Goal: Task Accomplishment & Management: Use online tool/utility

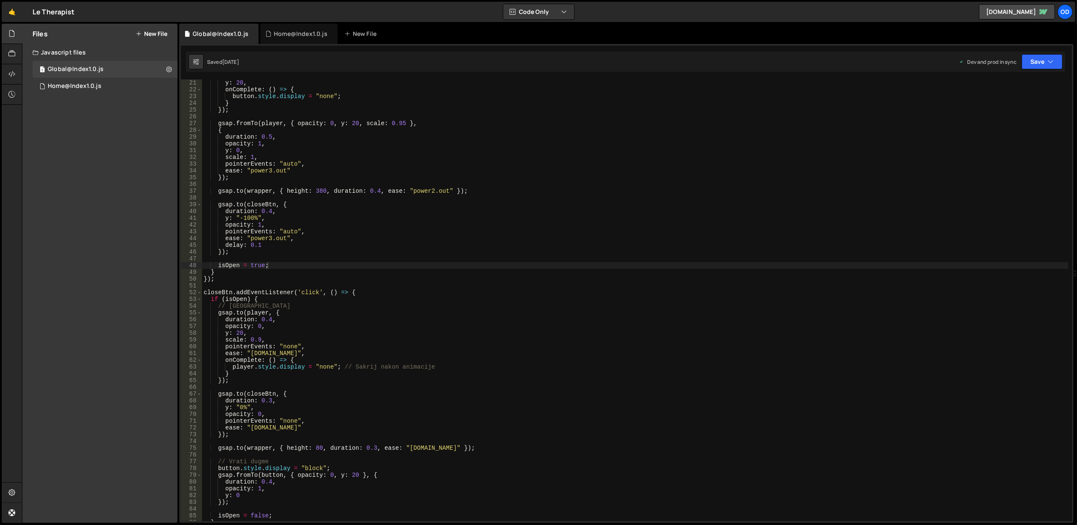
scroll to position [135, 0]
click at [7, 11] on link "🤙" at bounding box center [12, 12] width 21 height 20
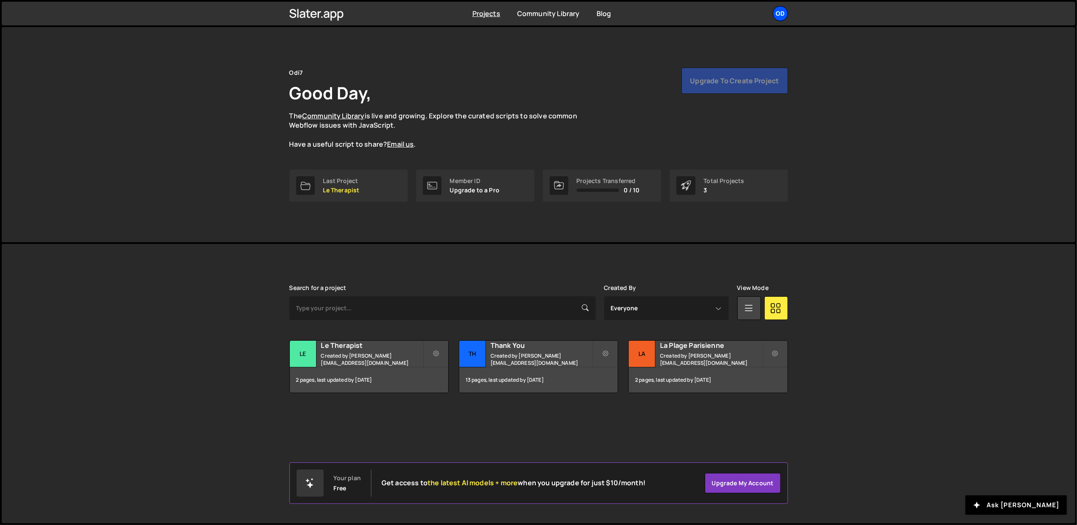
click at [776, 16] on div "Od" at bounding box center [780, 13] width 15 height 15
click at [710, 97] on button "Logout" at bounding box center [735, 94] width 105 height 15
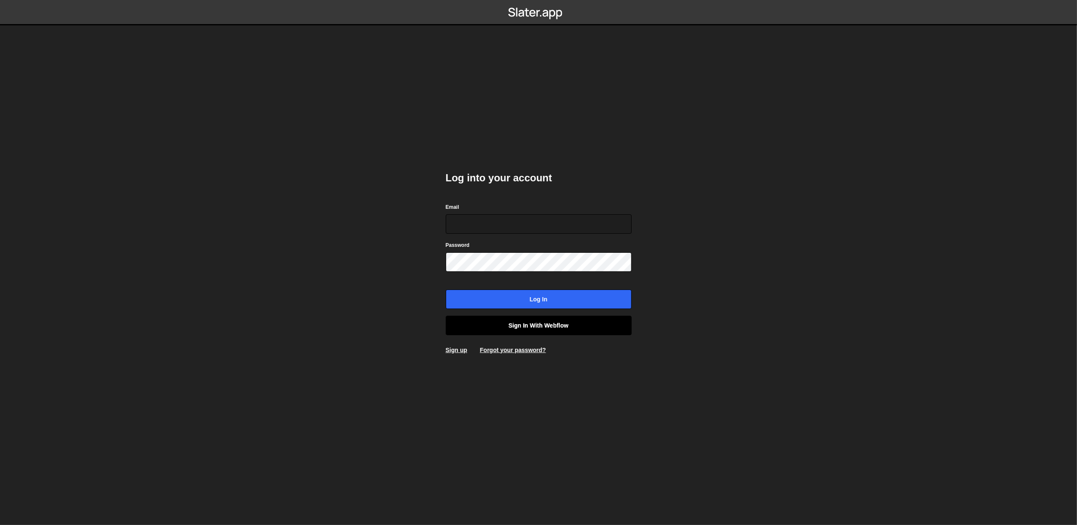
click at [518, 321] on link "Sign in with Webflow" at bounding box center [539, 325] width 186 height 19
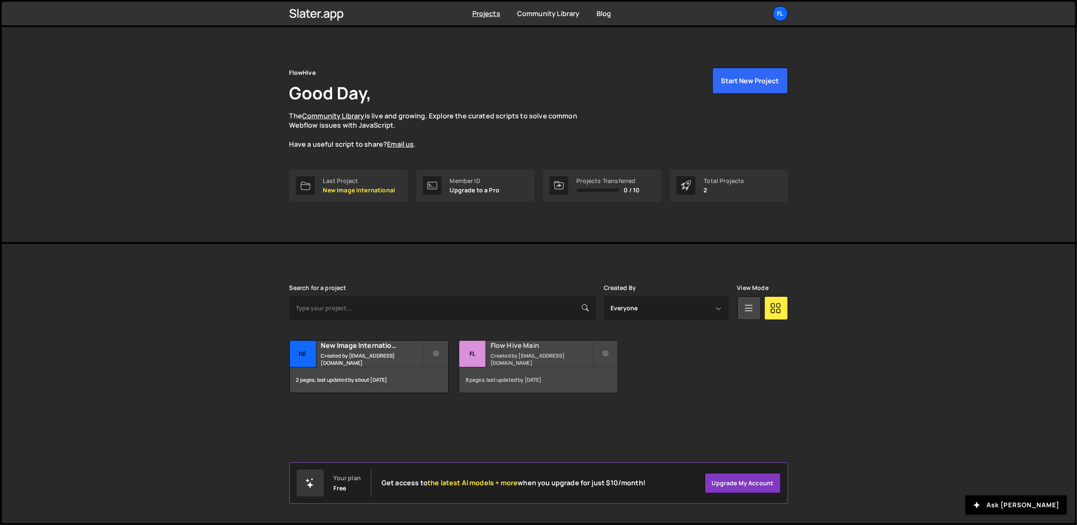
click at [508, 360] on small "Created by office@ognjenm.me" at bounding box center [541, 359] width 102 height 14
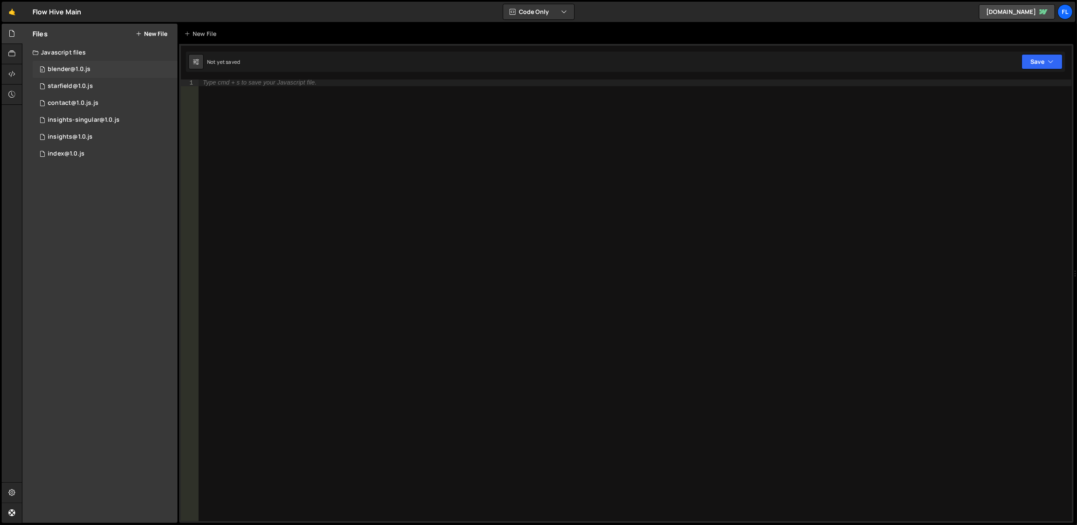
click at [106, 71] on div "0 blender@1.0.js 0" at bounding box center [105, 69] width 145 height 17
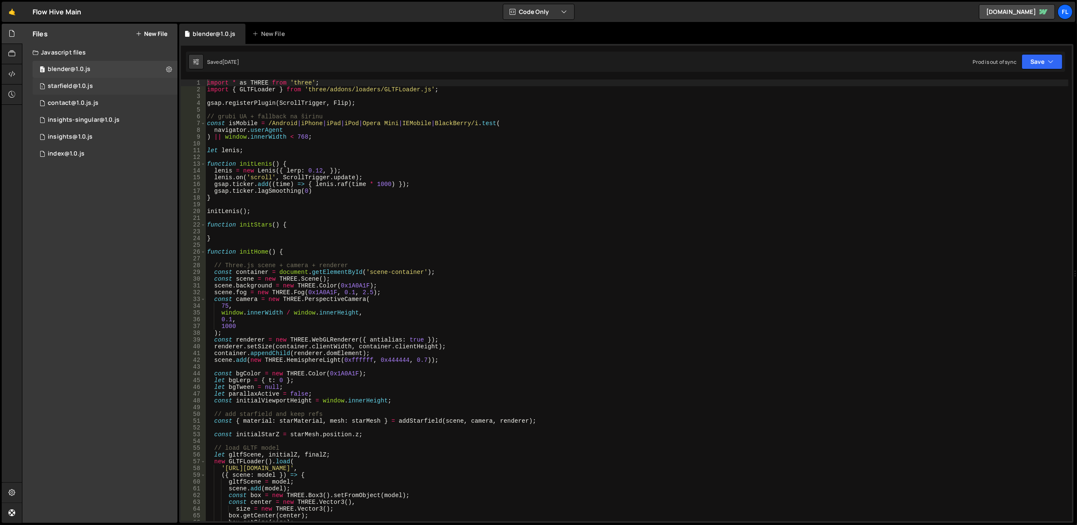
scroll to position [10546, 0]
click at [99, 89] on div "1 starfield@1.0.js 0" at bounding box center [105, 86] width 145 height 17
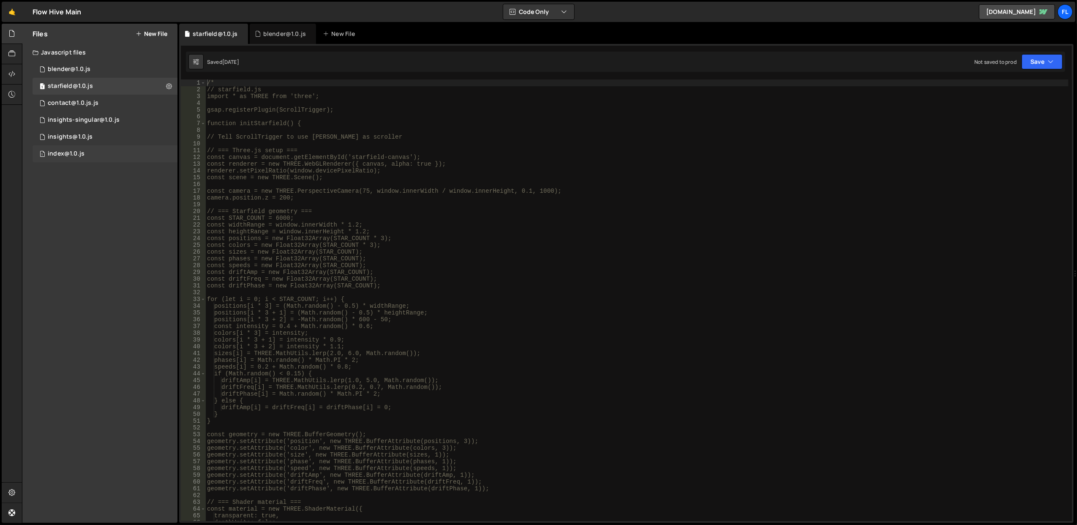
click at [103, 146] on div "1 index@1.0.js 0" at bounding box center [105, 153] width 145 height 17
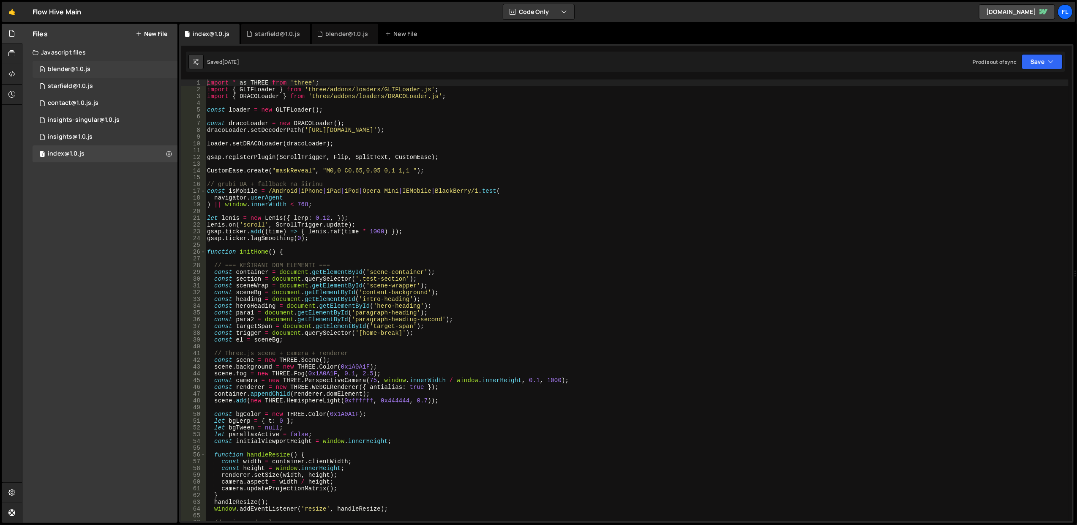
click at [105, 72] on div "0 blender@1.0.js 0" at bounding box center [105, 69] width 145 height 17
click at [103, 73] on div "0 blender@1.0.js 0" at bounding box center [105, 69] width 145 height 17
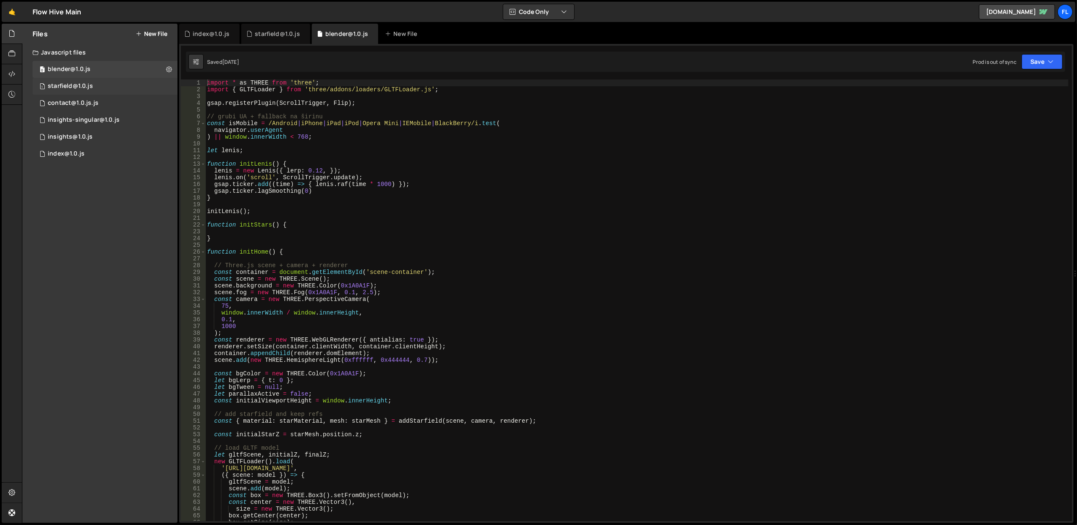
click at [104, 80] on div "1 starfield@1.0.js 0" at bounding box center [105, 86] width 145 height 17
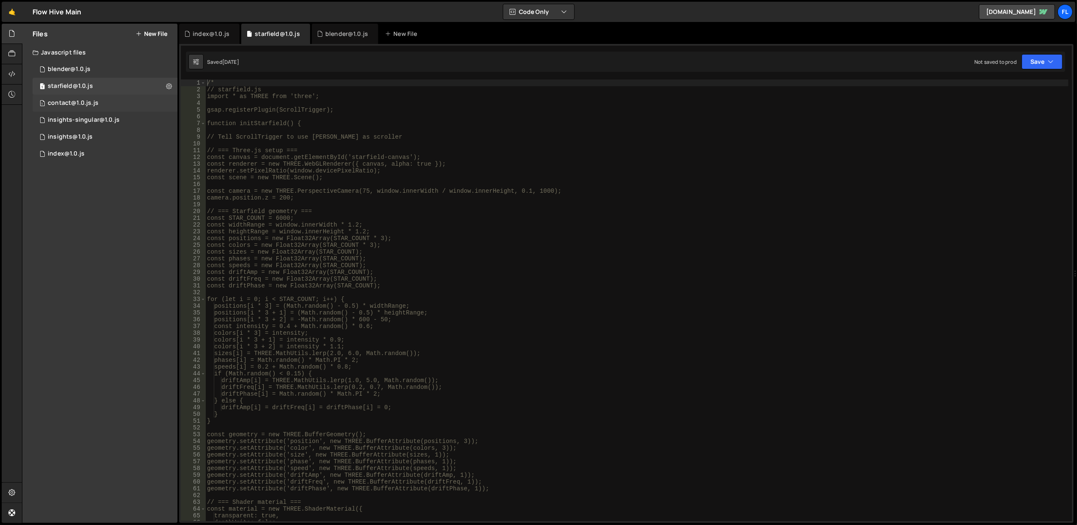
click at [106, 97] on div "1 contact@1.0.js.js 0" at bounding box center [105, 103] width 145 height 17
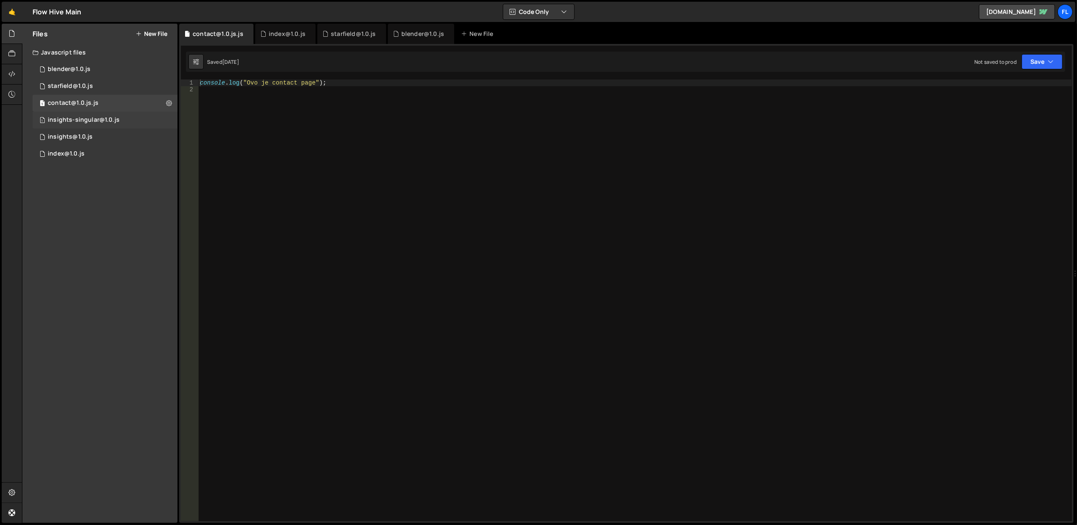
click at [111, 117] on div "insights-singular@1.0.js" at bounding box center [84, 120] width 72 height 8
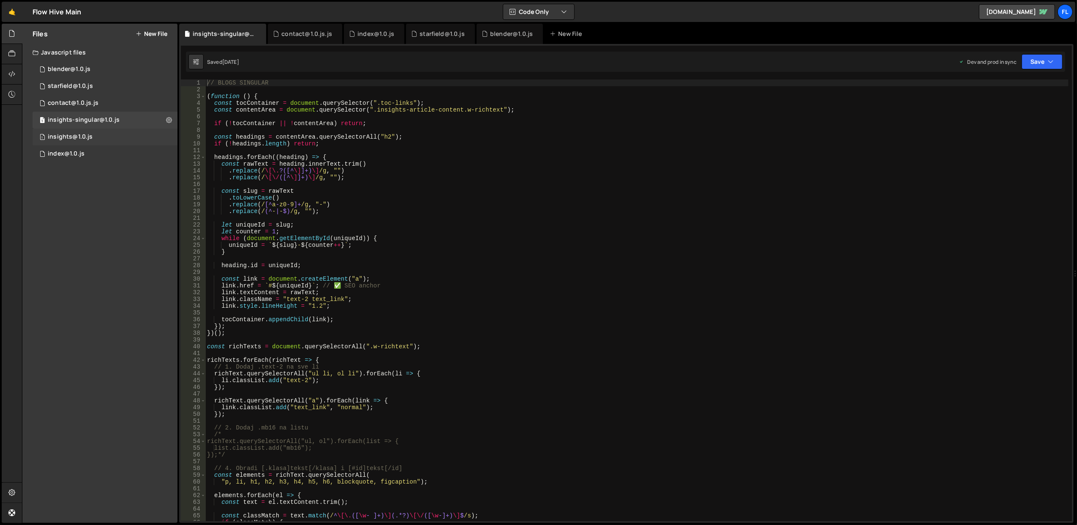
scroll to position [2375, 0]
click at [101, 132] on div "1 insights@1.0.js 0" at bounding box center [105, 136] width 145 height 17
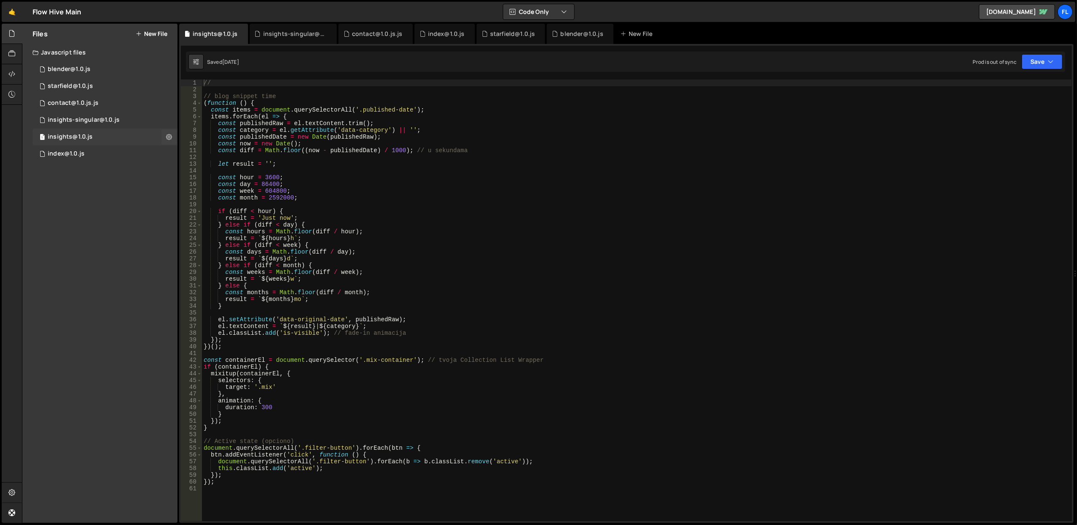
scroll to position [0, 0]
click at [105, 147] on div "1 index@1.0.js 0" at bounding box center [105, 153] width 145 height 17
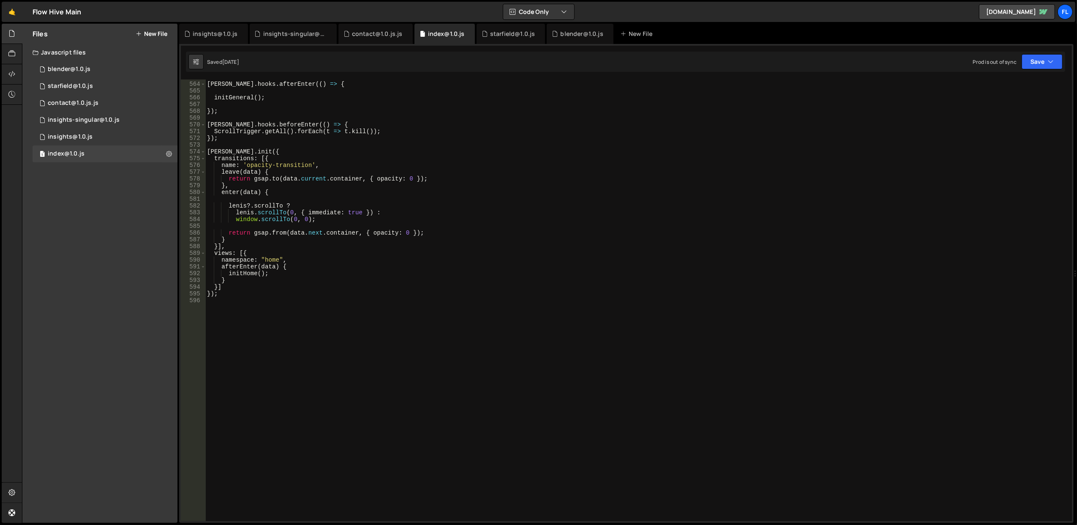
scroll to position [3634, 0]
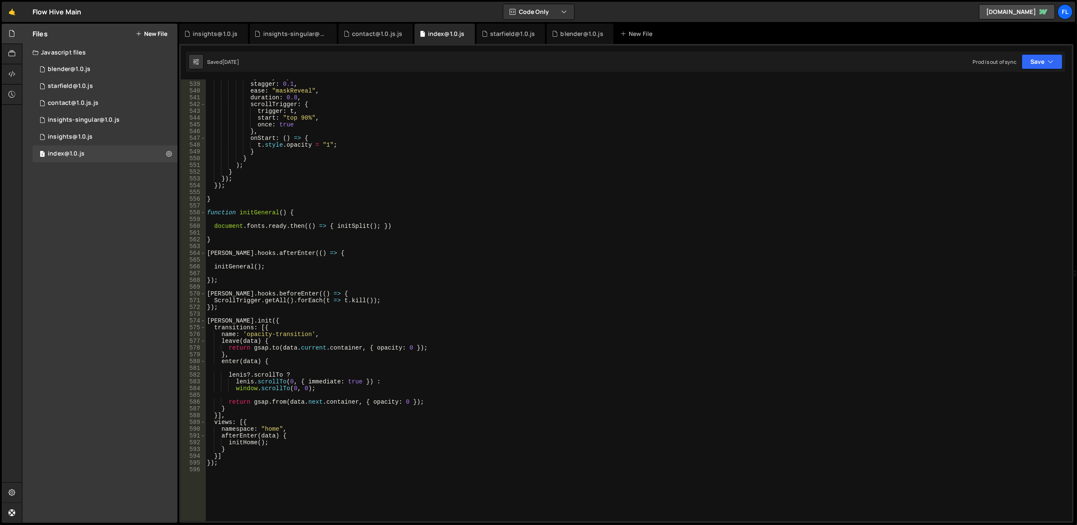
click at [357, 292] on div "opacity : 1 , stagger : 0.1 , ease : "maskReveal" , duration : 0.8 , scrollTrig…" at bounding box center [636, 301] width 863 height 455
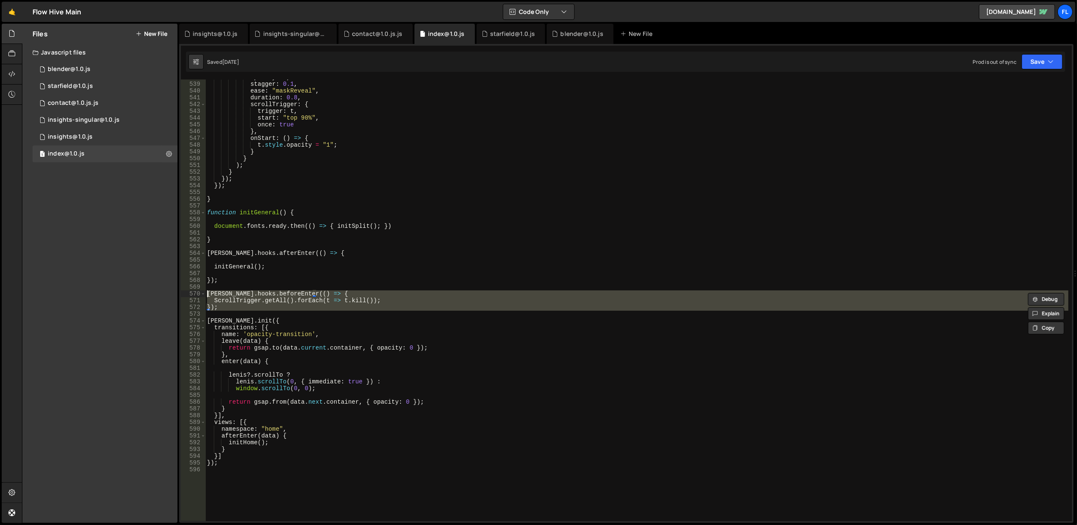
click at [357, 292] on div "opacity : 1 , stagger : 0.1 , ease : "maskReveal" , duration : 0.8 , scrollTrig…" at bounding box center [636, 301] width 863 height 455
click at [359, 282] on div "opacity : 1 , stagger : 0.1 , ease : "maskReveal" , duration : 0.8 , scrollTrig…" at bounding box center [636, 301] width 863 height 455
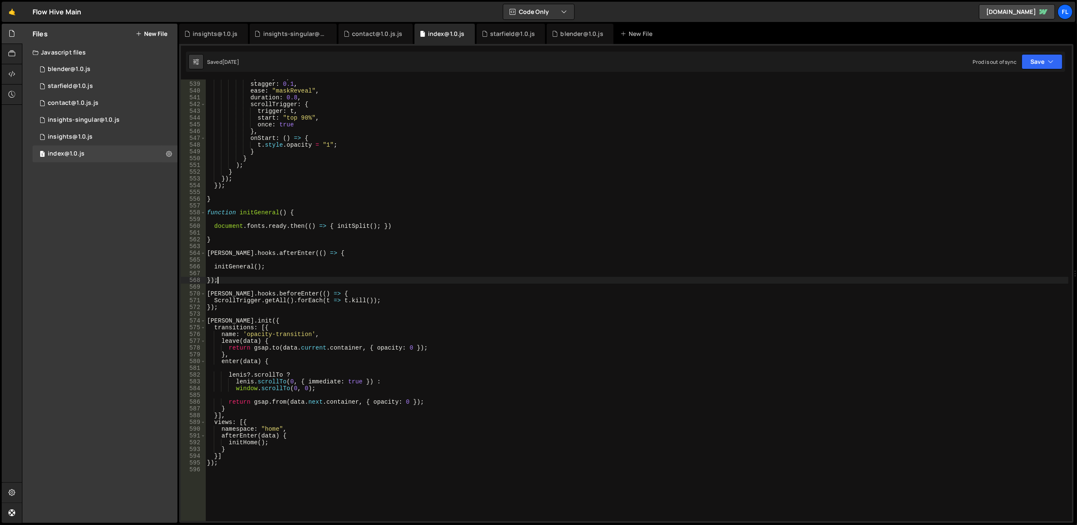
click at [359, 282] on div "opacity : 1 , stagger : 0.1 , ease : "maskReveal" , duration : 0.8 , scrollTrig…" at bounding box center [636, 301] width 863 height 455
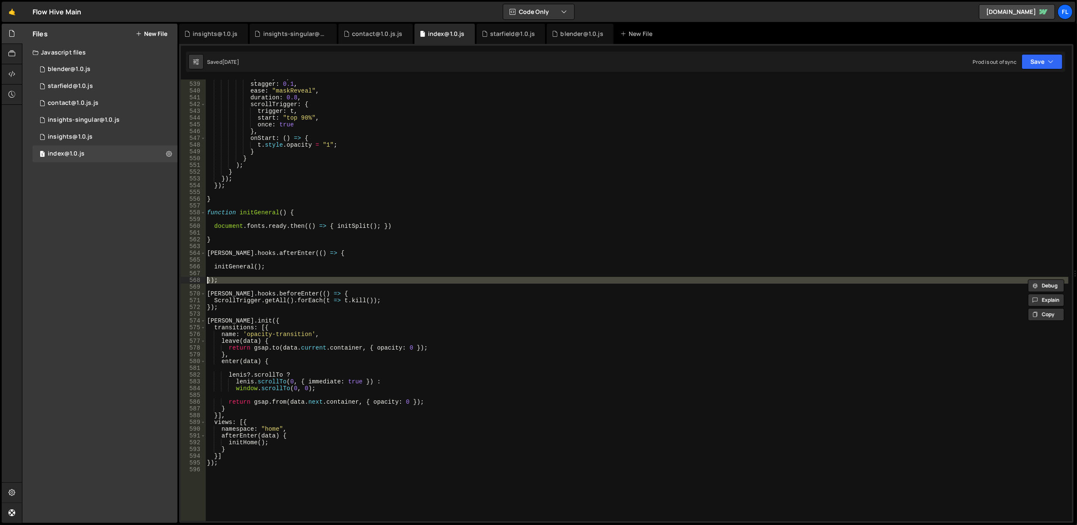
click at [359, 282] on div "opacity : 1 , stagger : 0.1 , ease : "maskReveal" , duration : 0.8 , scrollTrig…" at bounding box center [636, 301] width 863 height 455
click at [384, 303] on div "opacity : 1 , stagger : 0.1 , ease : "maskReveal" , duration : 0.8 , scrollTrig…" at bounding box center [636, 301] width 863 height 455
type textarea "ScrollTrigger.getAll().forEach(t => t.kill());"
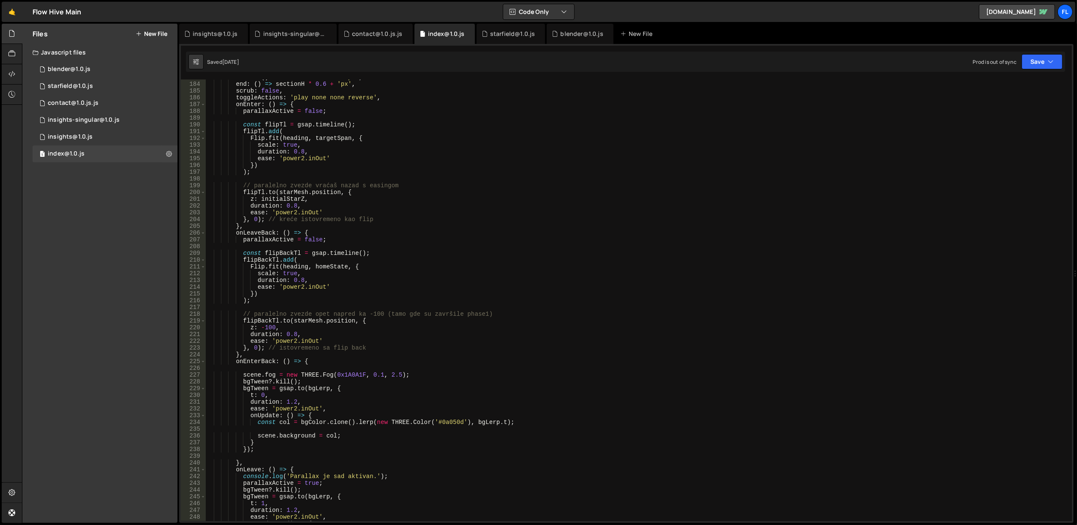
scroll to position [999, 0]
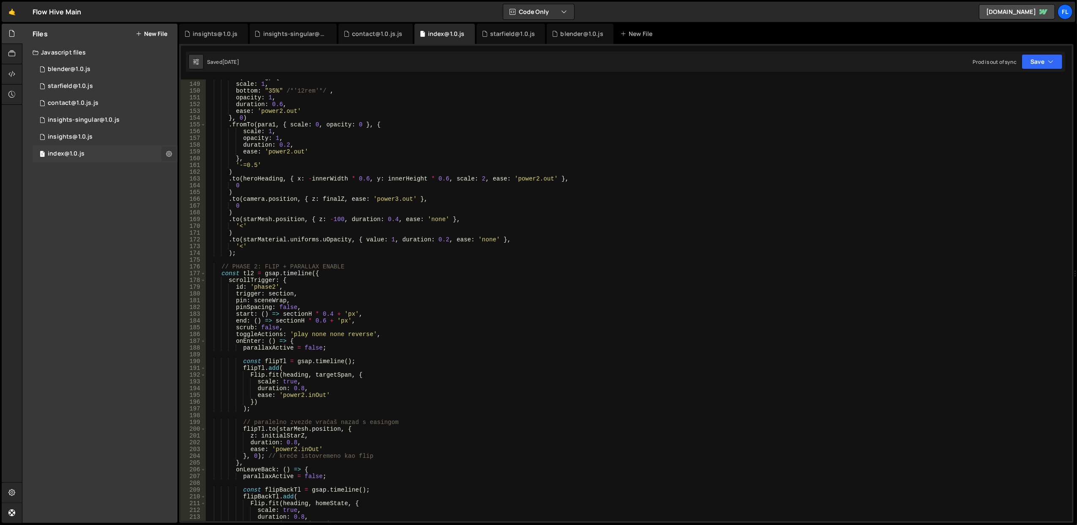
click at [168, 156] on icon at bounding box center [169, 154] width 6 height 8
type input "index@1.0"
radio input "true"
checkbox input "true"
click at [224, 167] on button "Edit File Settings" at bounding box center [220, 171] width 83 height 17
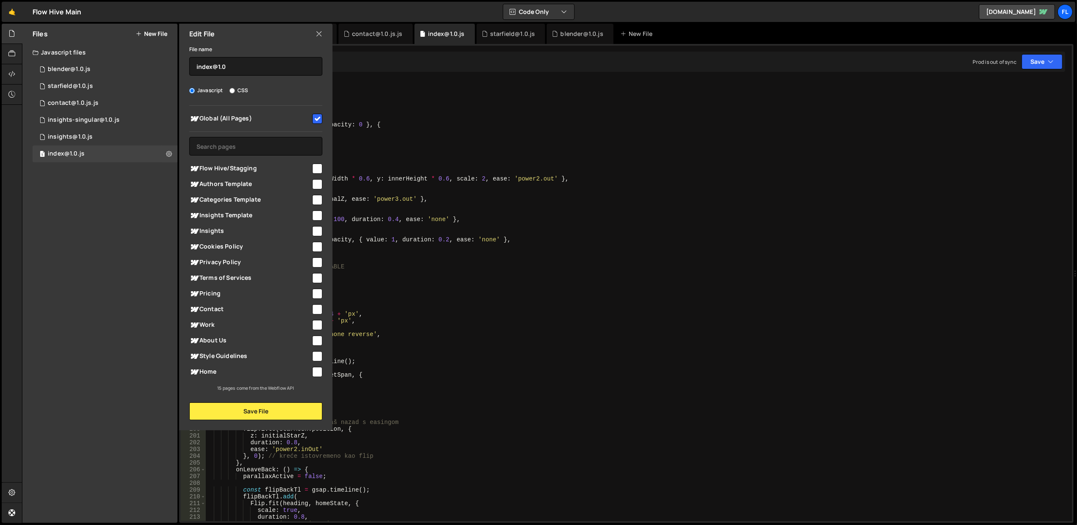
click at [317, 32] on icon at bounding box center [319, 33] width 7 height 9
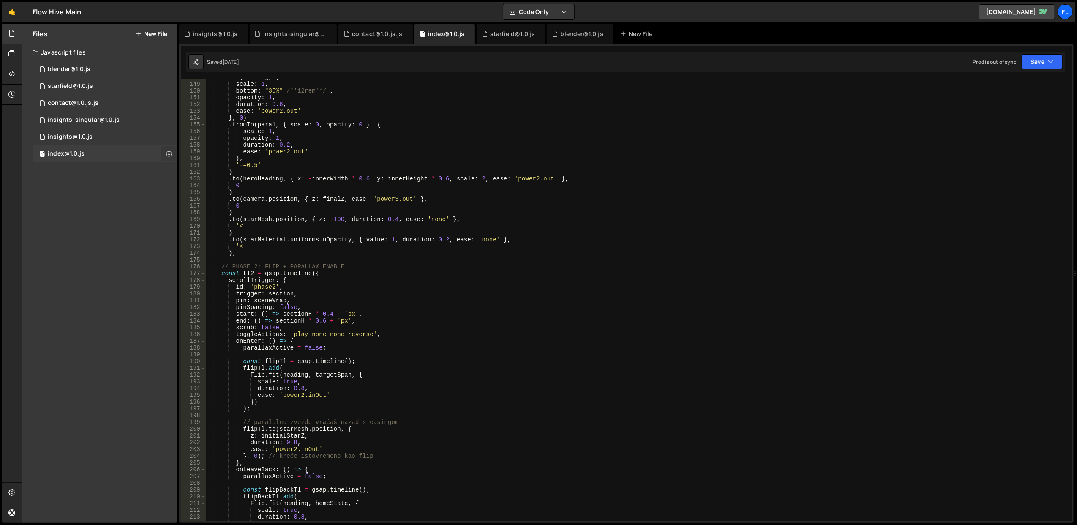
click at [169, 154] on icon at bounding box center [169, 154] width 6 height 8
click at [234, 173] on button "Edit File Settings" at bounding box center [220, 171] width 83 height 17
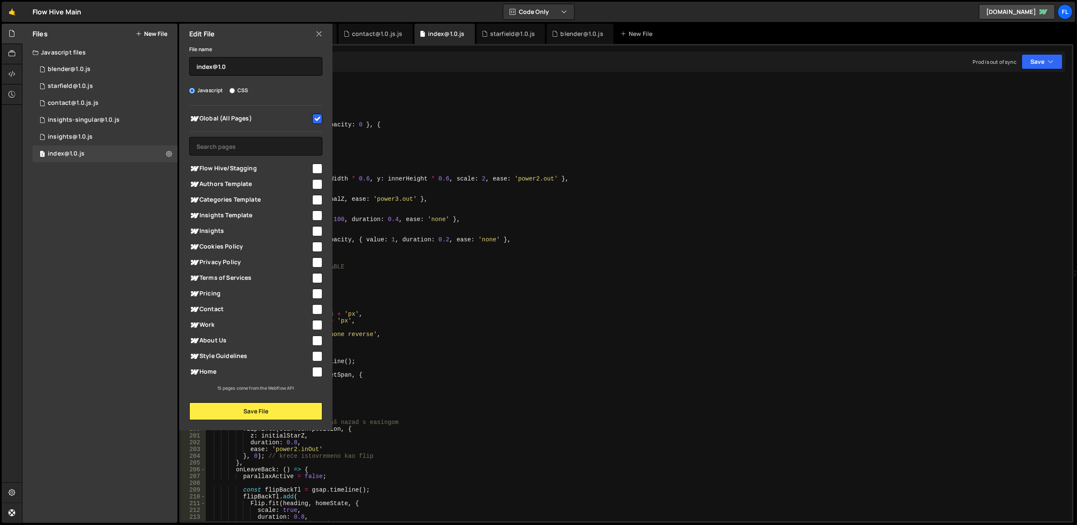
click at [318, 29] on icon at bounding box center [319, 33] width 7 height 9
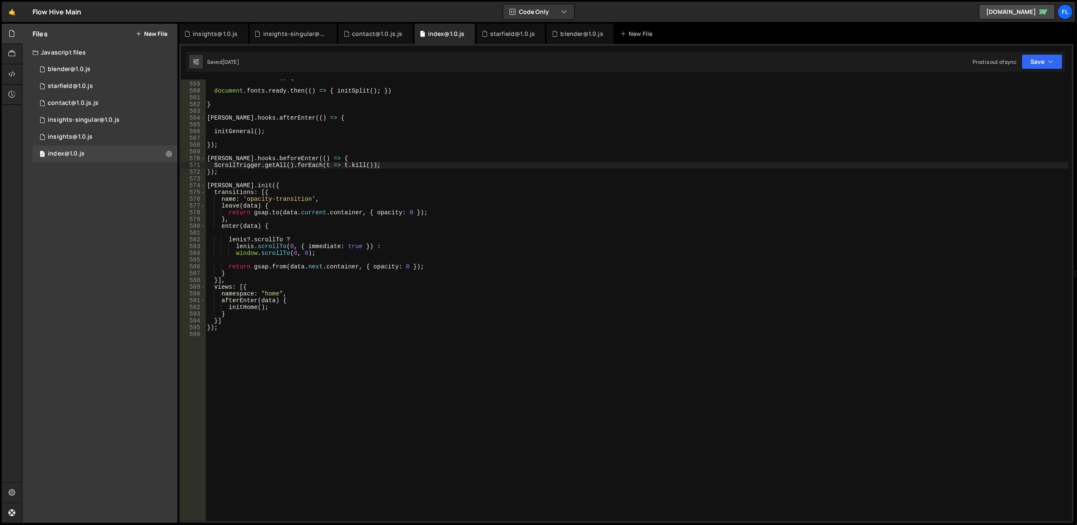
scroll to position [3736, 0]
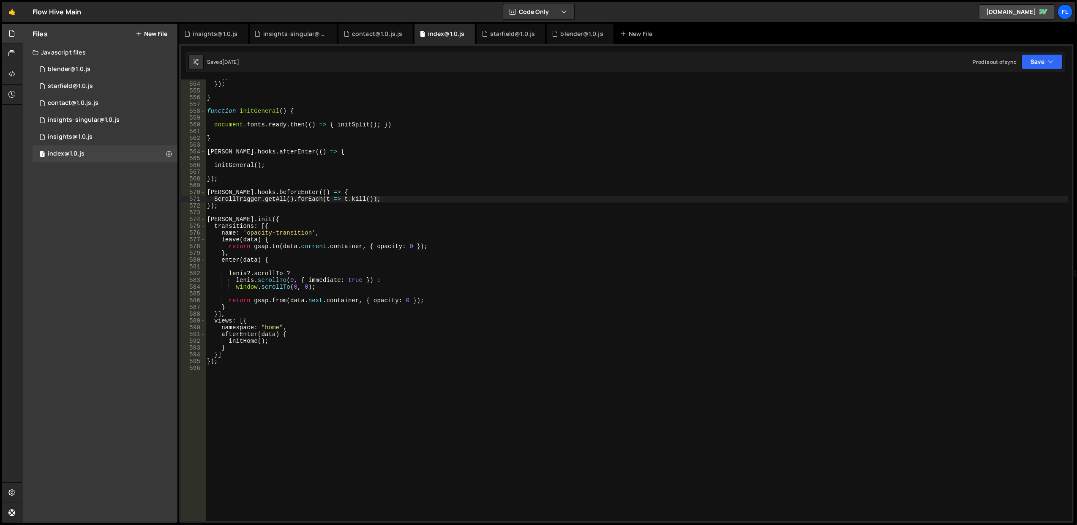
click at [242, 327] on div "}) ; }) ; } function initGeneral ( ) { document . fonts . ready . then (( ) => …" at bounding box center [636, 301] width 863 height 455
click at [269, 326] on div "}) ; }) ; } function initGeneral ( ) { document . fonts . ready . then (( ) => …" at bounding box center [636, 301] width 863 height 455
click at [272, 317] on div "}) ; }) ; } function initGeneral ( ) { document . fonts . ready . then (( ) => …" at bounding box center [636, 301] width 863 height 455
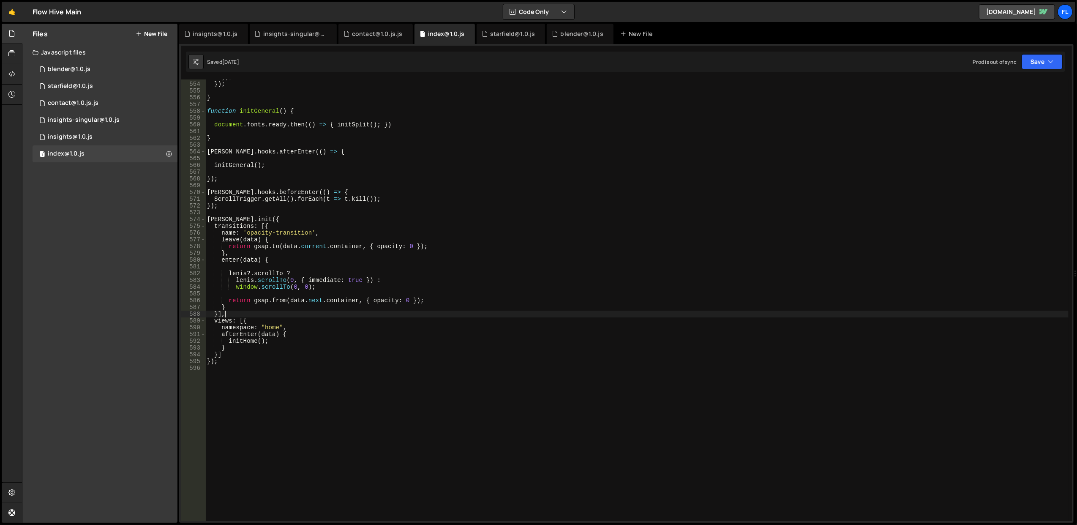
click at [272, 328] on div "}) ; }) ; } function initGeneral ( ) { document . fonts . ready . then (( ) => …" at bounding box center [636, 301] width 863 height 455
click at [269, 322] on div "}) ; }) ; } function initGeneral ( ) { document . fonts . ready . then (( ) => …" at bounding box center [636, 301] width 863 height 455
click at [240, 330] on div "}) ; }) ; } function initGeneral ( ) { document . fonts . ready . then (( ) => …" at bounding box center [636, 301] width 863 height 455
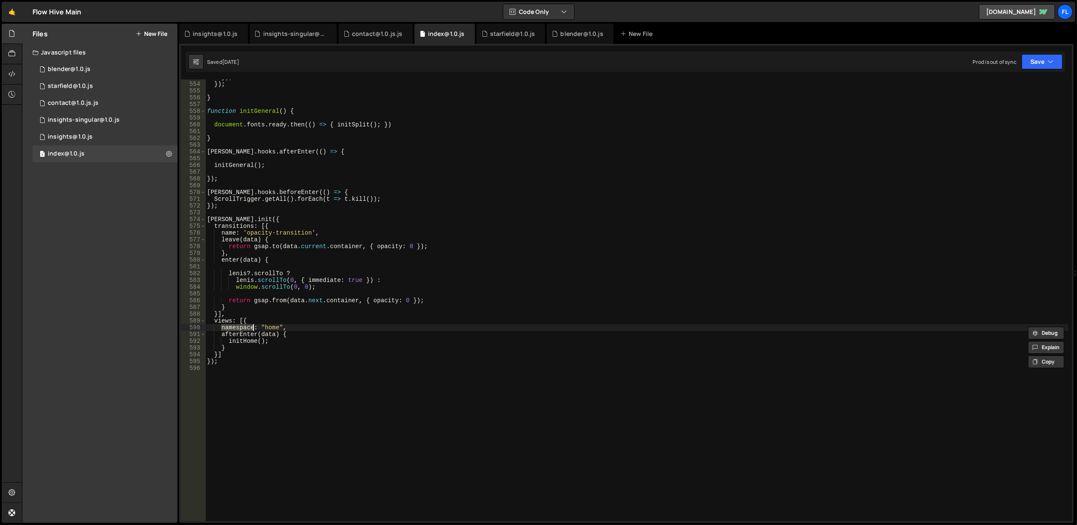
click at [258, 320] on div "}) ; }) ; } function initGeneral ( ) { document . fonts . ready . then (( ) => …" at bounding box center [636, 301] width 863 height 455
click at [269, 327] on div "}) ; }) ; } function initGeneral ( ) { document . fonts . ready . then (( ) => …" at bounding box center [636, 301] width 863 height 455
drag, startPoint x: 269, startPoint y: 327, endPoint x: 267, endPoint y: 321, distance: 5.7
click at [269, 326] on div "}) ; }) ; } function initGeneral ( ) { document . fonts . ready . then (( ) => …" at bounding box center [636, 301] width 863 height 455
click at [266, 320] on div "}) ; }) ; } function initGeneral ( ) { document . fonts . ready . then (( ) => …" at bounding box center [636, 301] width 863 height 455
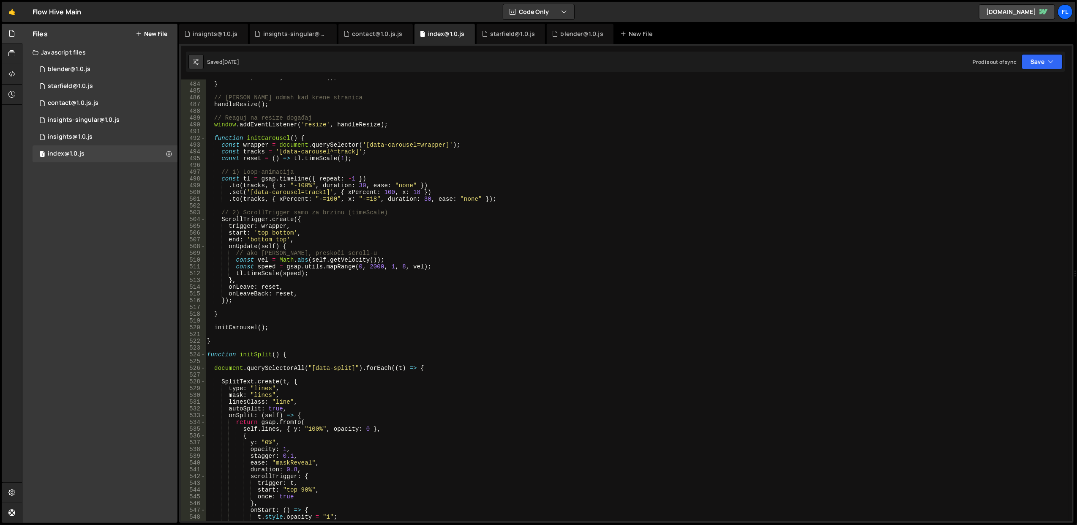
scroll to position [3094, 0]
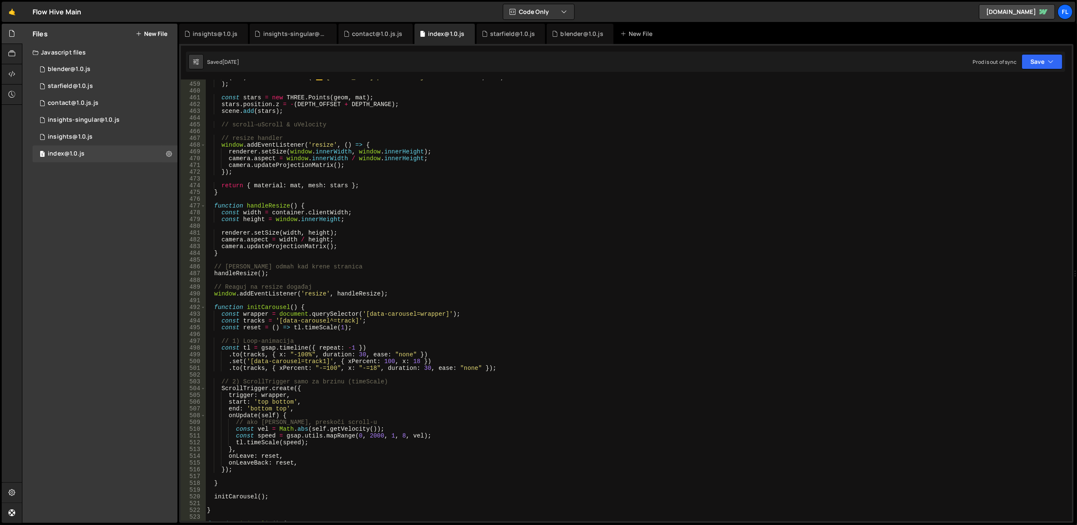
click at [263, 306] on div "( err ) => console . error ( '⚠️ [PERSON_NAME] pri učitavanju star texture:' , …" at bounding box center [636, 301] width 863 height 455
click at [324, 318] on div "( err ) => console . error ( '⚠️ [PERSON_NAME] pri učitavanju star texture:' , …" at bounding box center [636, 301] width 863 height 455
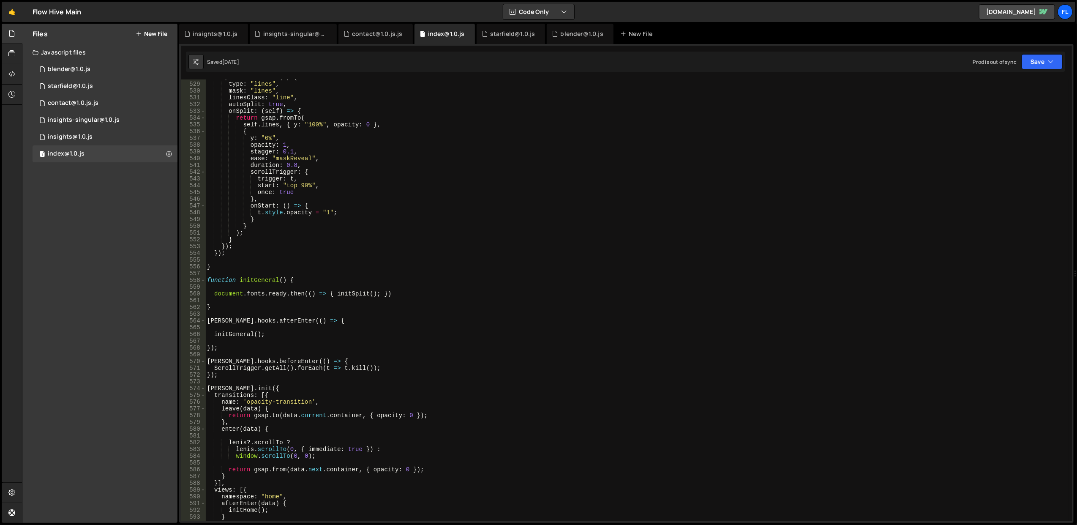
scroll to position [3600, 0]
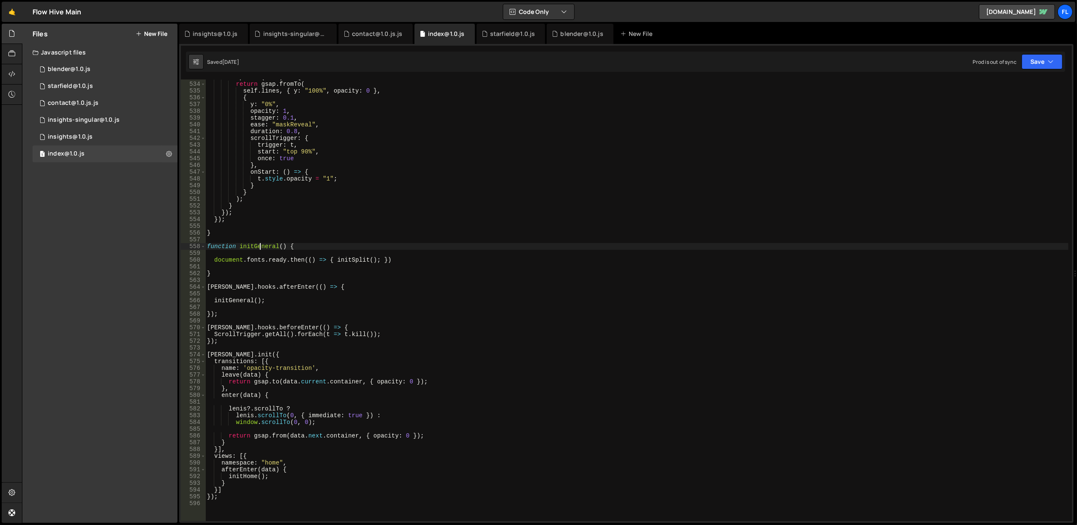
click at [261, 244] on div "onSplit : ( self ) => { return gsap . fromTo ( self . lines , { y : "100%" , op…" at bounding box center [636, 301] width 863 height 455
click at [241, 299] on div "onSplit : ( self ) => { return gsap . fromTo ( self . lines , { y : "100%" , op…" at bounding box center [636, 301] width 863 height 455
click at [242, 477] on div "onSplit : ( self ) => { return gsap . fromTo ( self . lines , { y : "100%" , op…" at bounding box center [636, 301] width 863 height 455
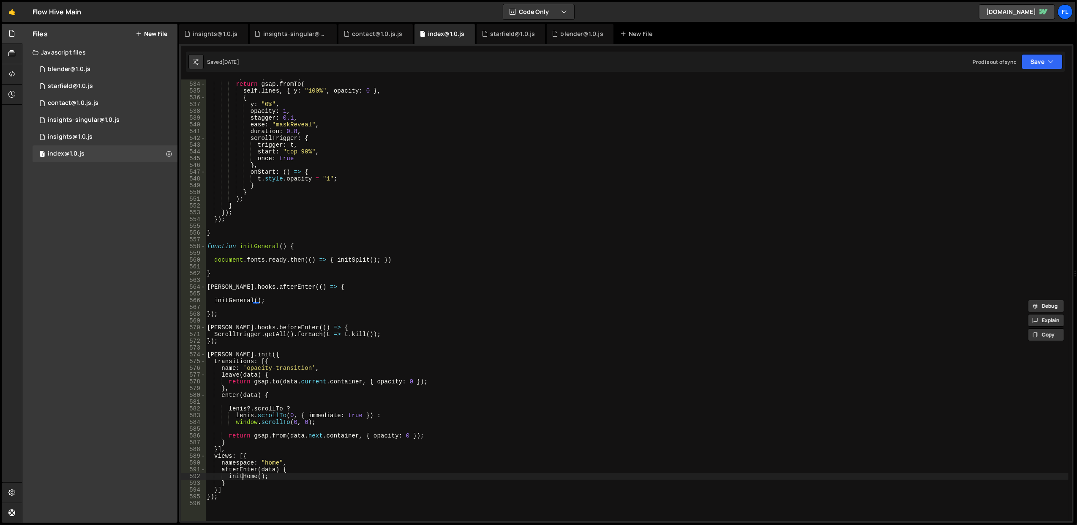
type textarea "initHome();"
click at [242, 477] on div "onSplit : ( self ) => { return gsap . fromTo ( self . lines , { y : "100%" , op…" at bounding box center [636, 301] width 863 height 455
click at [466, 279] on div "onSplit : ( self ) => { return gsap . fromTo ( self . lines , { y : "100%" , op…" at bounding box center [636, 301] width 863 height 455
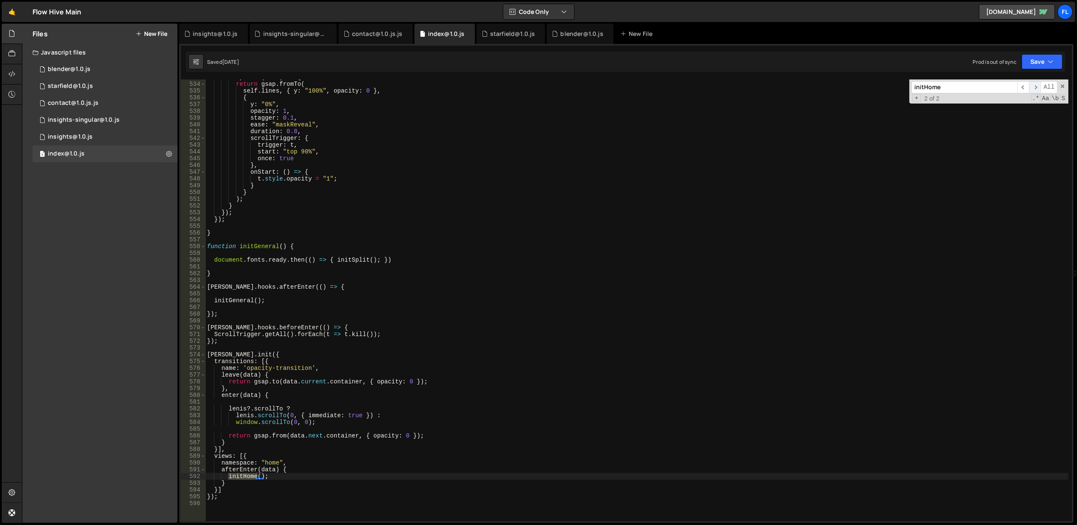
type input "initHome"
click at [1033, 90] on span "​" at bounding box center [1035, 87] width 12 height 12
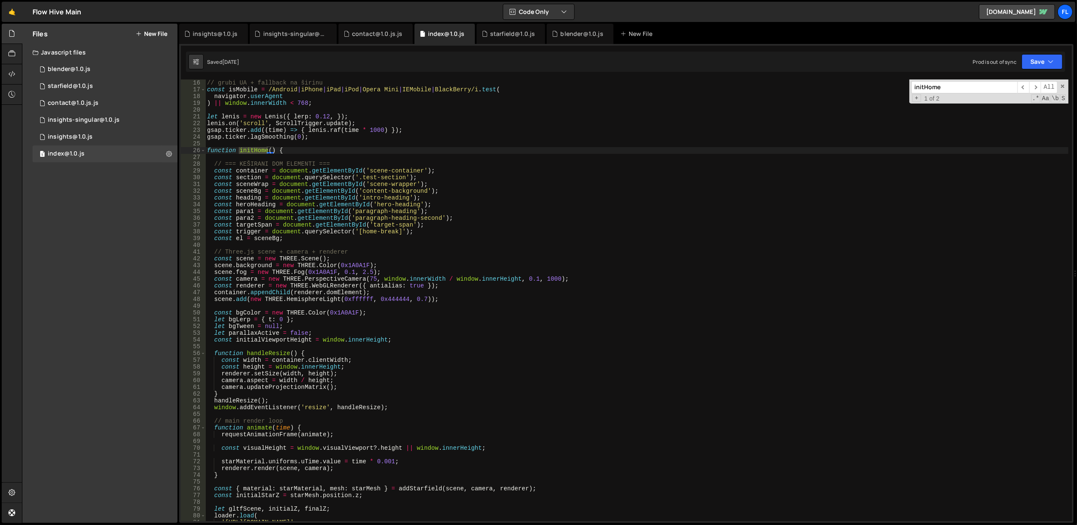
scroll to position [135, 0]
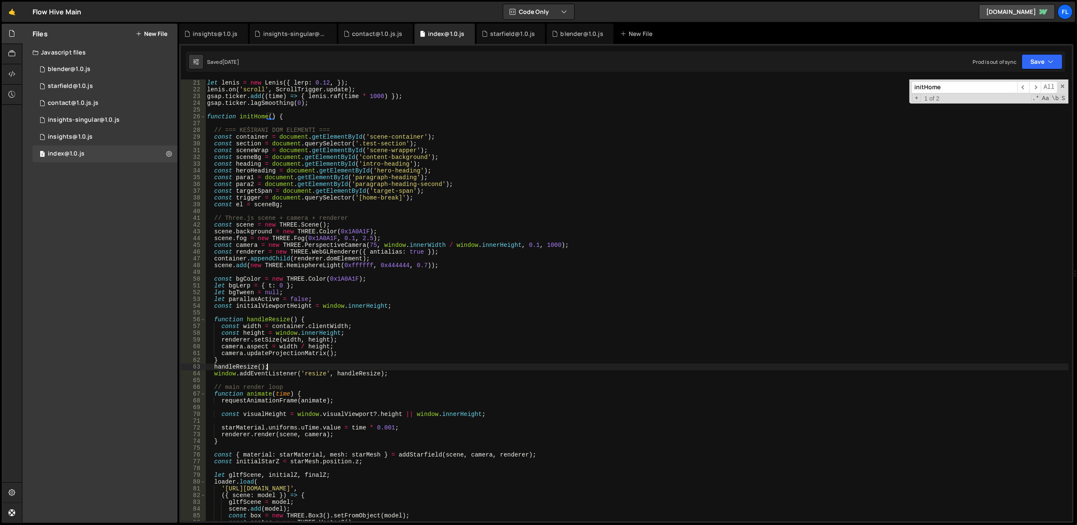
click at [448, 365] on div "let [PERSON_NAME] = new [PERSON_NAME] ({ lerp : 0.12 , }) ; [PERSON_NAME] . on …" at bounding box center [636, 306] width 863 height 455
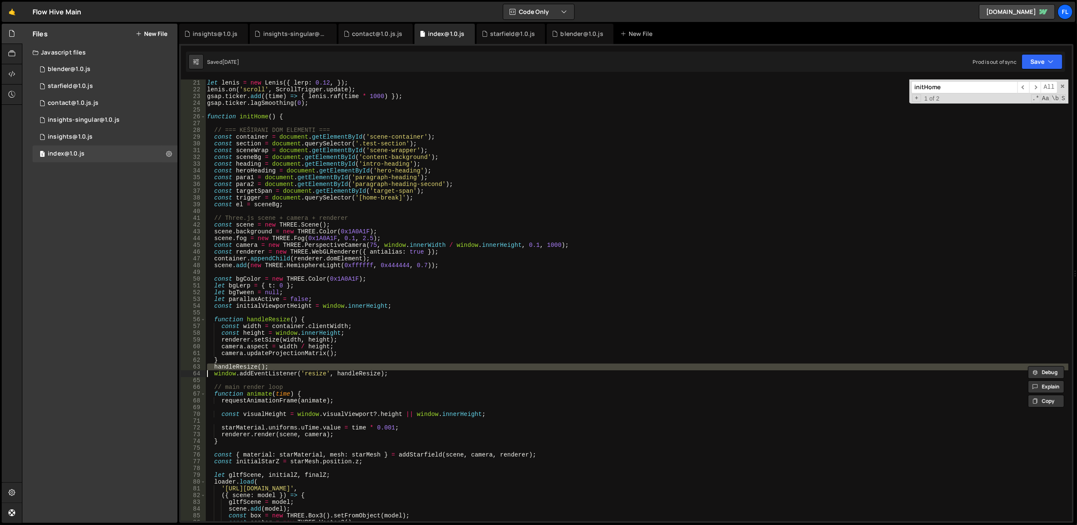
click at [450, 373] on div "let [PERSON_NAME] = new [PERSON_NAME] ({ lerp : 0.12 , }) ; [PERSON_NAME] . on …" at bounding box center [636, 306] width 863 height 455
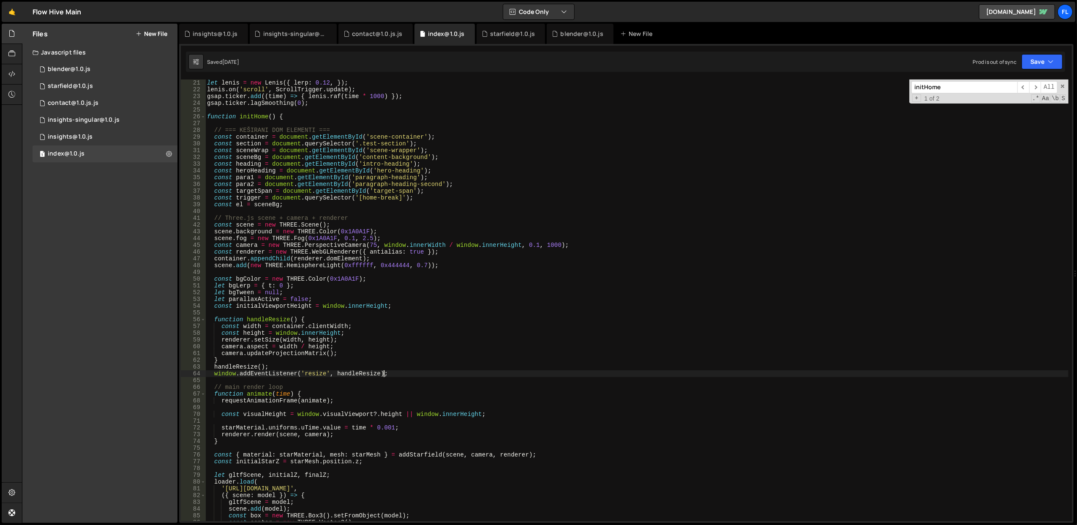
click at [450, 373] on div "let [PERSON_NAME] = new [PERSON_NAME] ({ lerp : 0.12 , }) ; [PERSON_NAME] . on …" at bounding box center [636, 306] width 863 height 455
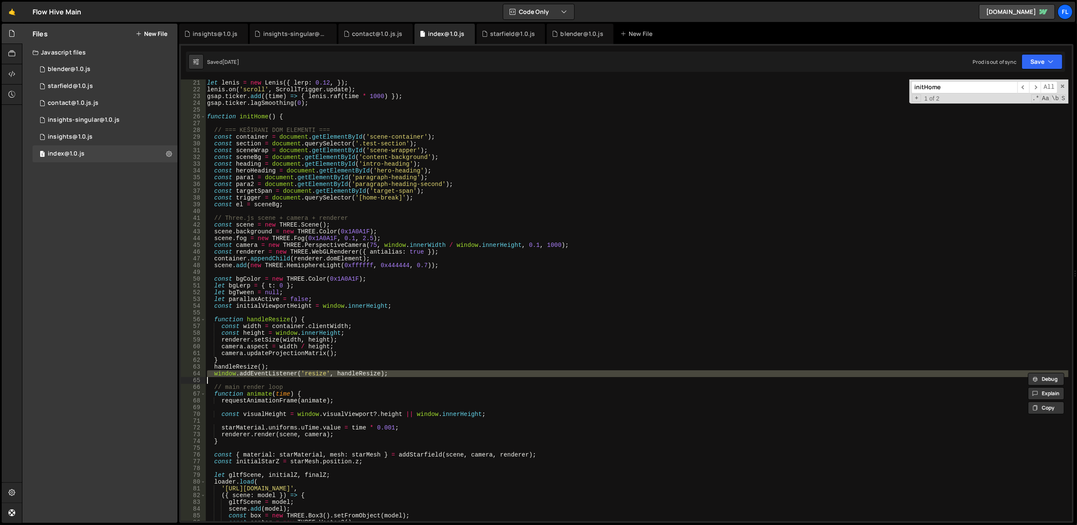
click at [450, 373] on div "let [PERSON_NAME] = new [PERSON_NAME] ({ lerp : 0.12 , }) ; [PERSON_NAME] . on …" at bounding box center [636, 306] width 863 height 455
click at [450, 364] on div "let [PERSON_NAME] = new [PERSON_NAME] ({ lerp : 0.12 , }) ; [PERSON_NAME] . on …" at bounding box center [636, 306] width 863 height 455
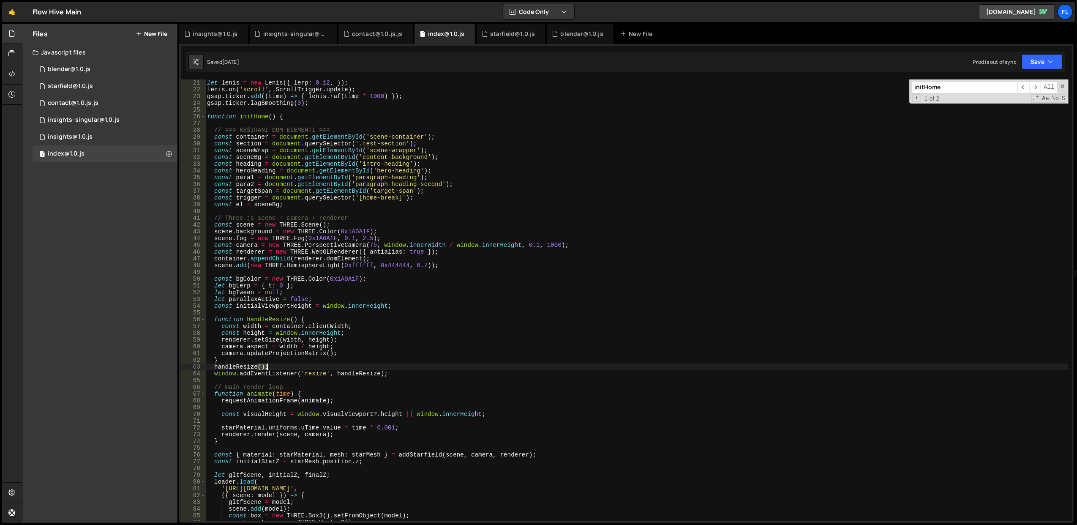
click at [450, 364] on div "let [PERSON_NAME] = new [PERSON_NAME] ({ lerp : 0.12 , }) ; [PERSON_NAME] . on …" at bounding box center [636, 306] width 863 height 455
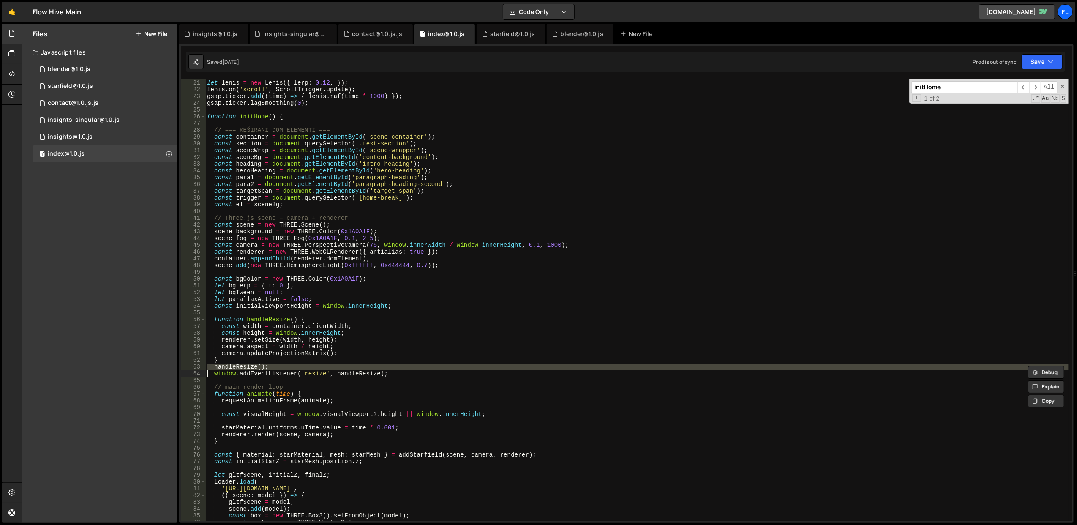
click at [450, 364] on div "let [PERSON_NAME] = new [PERSON_NAME] ({ lerp : 0.12 , }) ; [PERSON_NAME] . on …" at bounding box center [636, 306] width 863 height 455
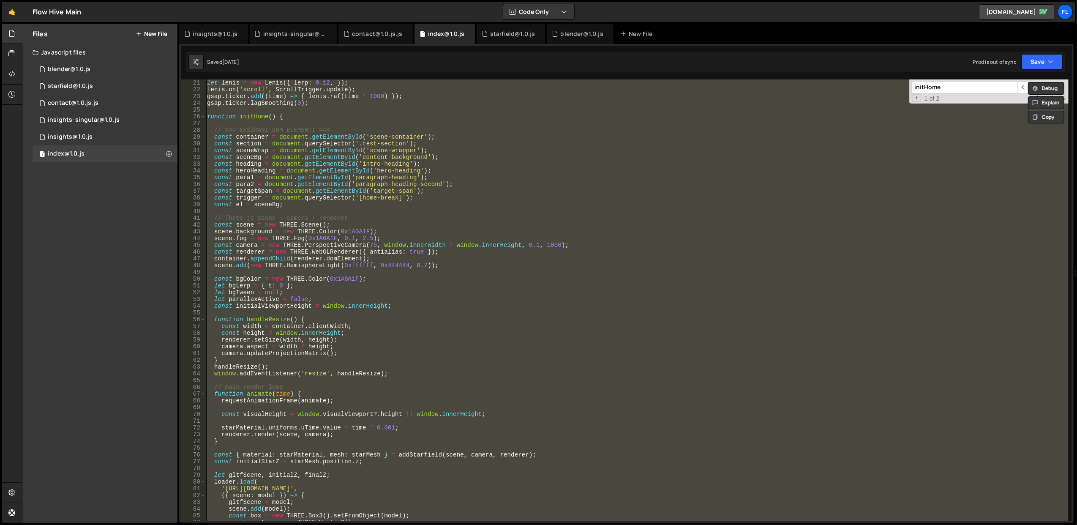
click at [450, 364] on div "let [PERSON_NAME] = new [PERSON_NAME] ({ lerp : 0.12 , }) ; [PERSON_NAME] . on …" at bounding box center [636, 306] width 863 height 455
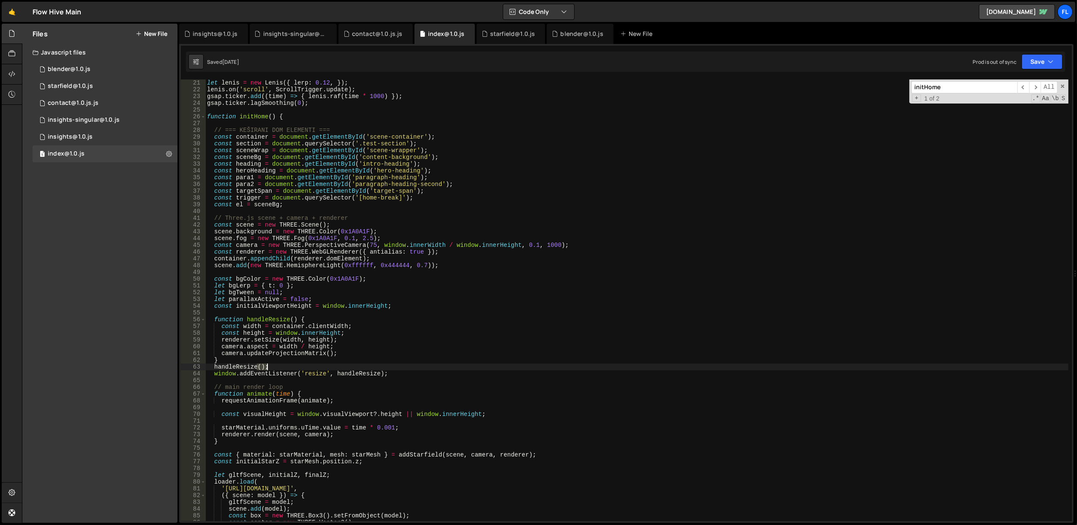
click at [450, 364] on div "let [PERSON_NAME] = new [PERSON_NAME] ({ lerp : 0.12 , }) ; [PERSON_NAME] . on …" at bounding box center [636, 306] width 863 height 455
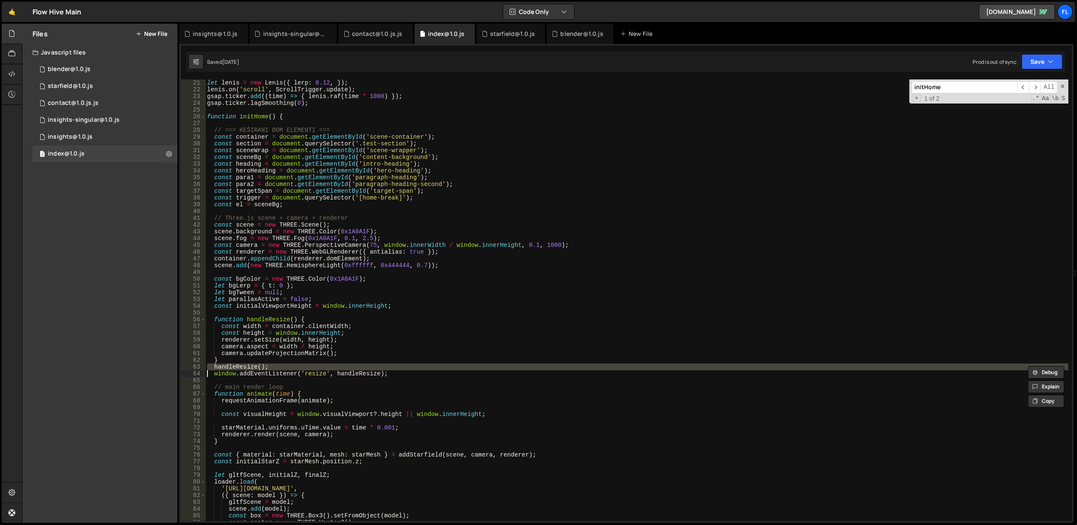
click at [450, 364] on div "let [PERSON_NAME] = new [PERSON_NAME] ({ lerp : 0.12 , }) ; [PERSON_NAME] . on …" at bounding box center [636, 299] width 863 height 441
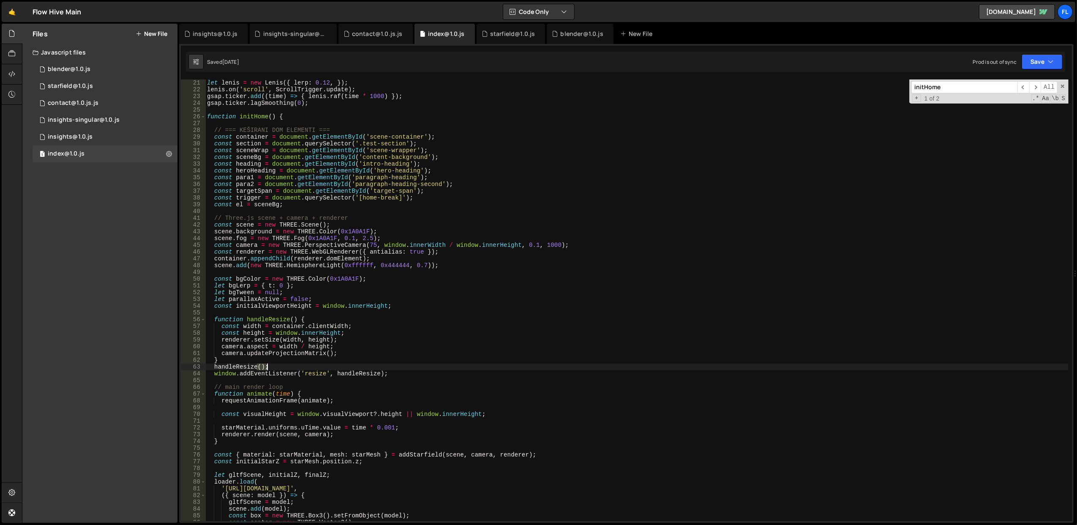
click at [450, 364] on div "let [PERSON_NAME] = new [PERSON_NAME] ({ lerp : 0.12 , }) ; [PERSON_NAME] . on …" at bounding box center [636, 306] width 863 height 455
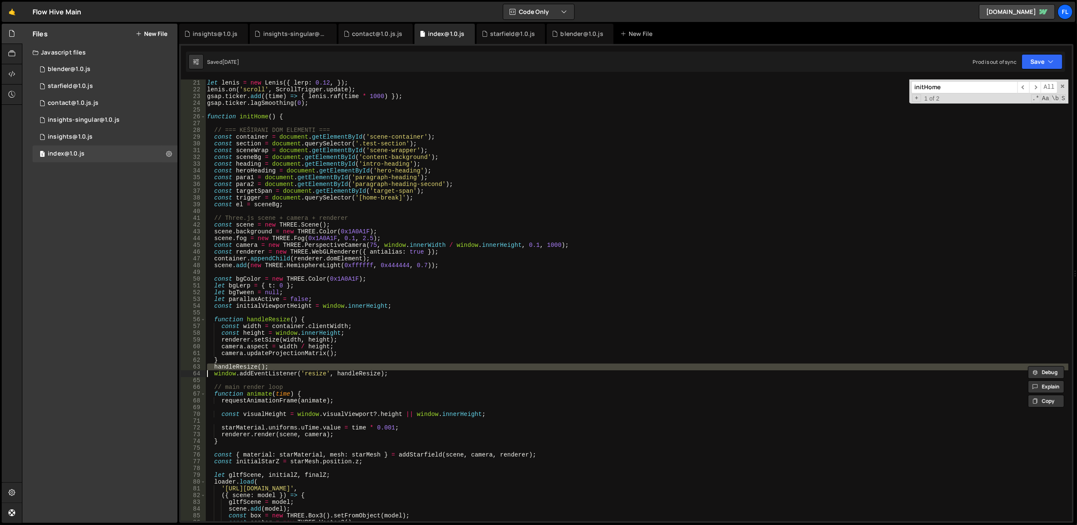
click at [450, 364] on div "let [PERSON_NAME] = new [PERSON_NAME] ({ lerp : 0.12 , }) ; [PERSON_NAME] . on …" at bounding box center [636, 306] width 863 height 455
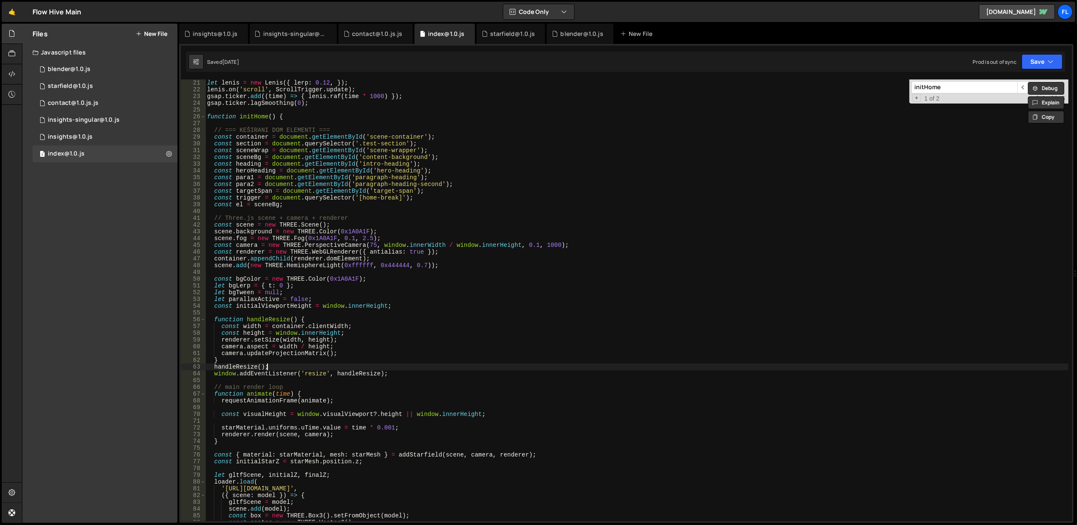
click at [450, 364] on div "let [PERSON_NAME] = new [PERSON_NAME] ({ lerp : 0.12 , }) ; [PERSON_NAME] . on …" at bounding box center [636, 306] width 863 height 455
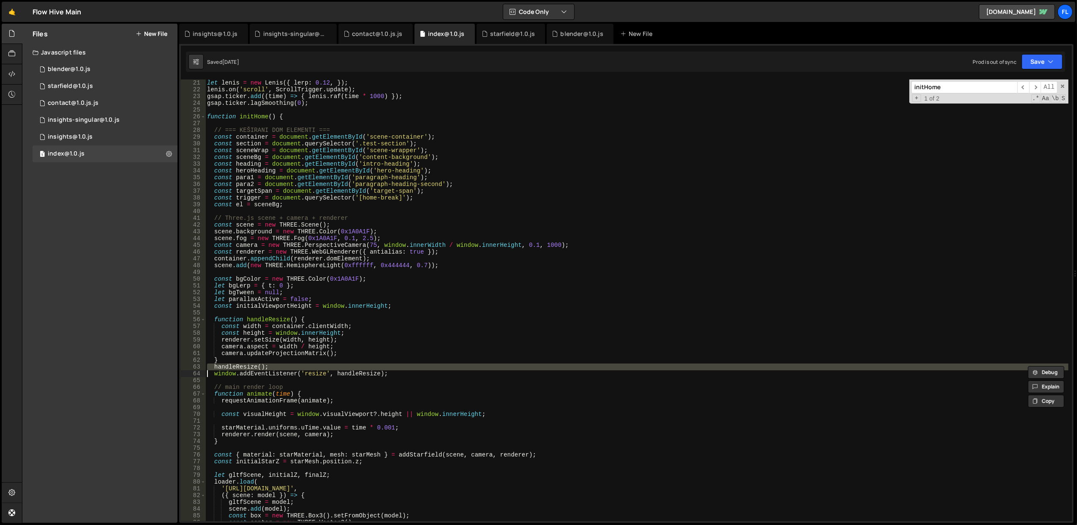
click at [450, 364] on div "let [PERSON_NAME] = new [PERSON_NAME] ({ lerp : 0.12 , }) ; [PERSON_NAME] . on …" at bounding box center [636, 299] width 863 height 441
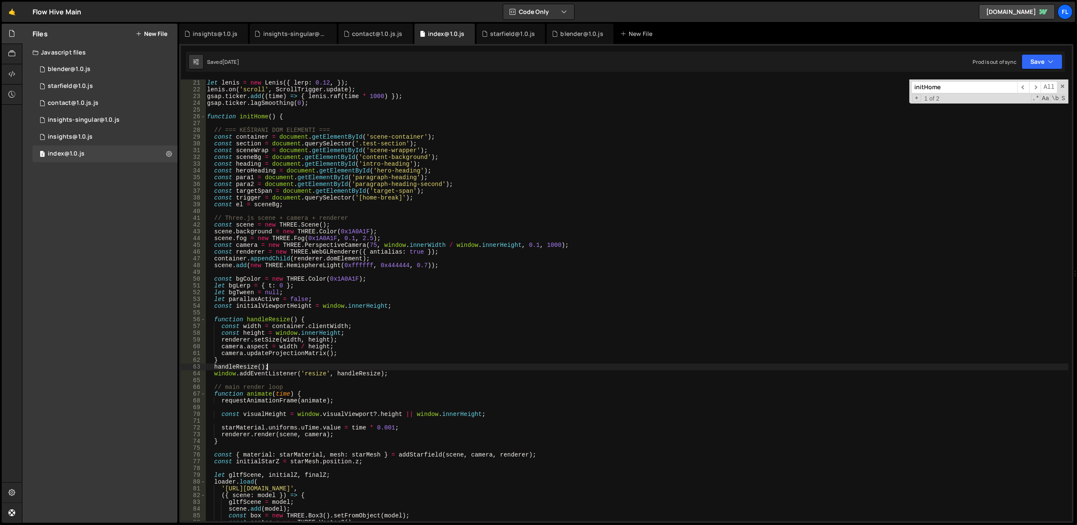
click at [450, 364] on div "let [PERSON_NAME] = new [PERSON_NAME] ({ lerp : 0.12 , }) ; [PERSON_NAME] . on …" at bounding box center [636, 306] width 863 height 455
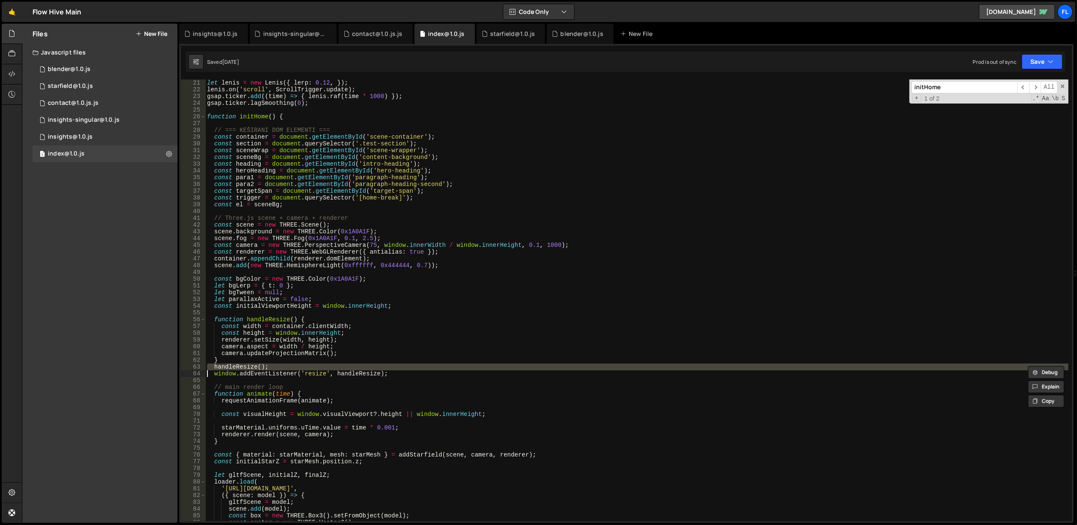
click at [450, 364] on div "let [PERSON_NAME] = new [PERSON_NAME] ({ lerp : 0.12 , }) ; [PERSON_NAME] . on …" at bounding box center [636, 306] width 863 height 455
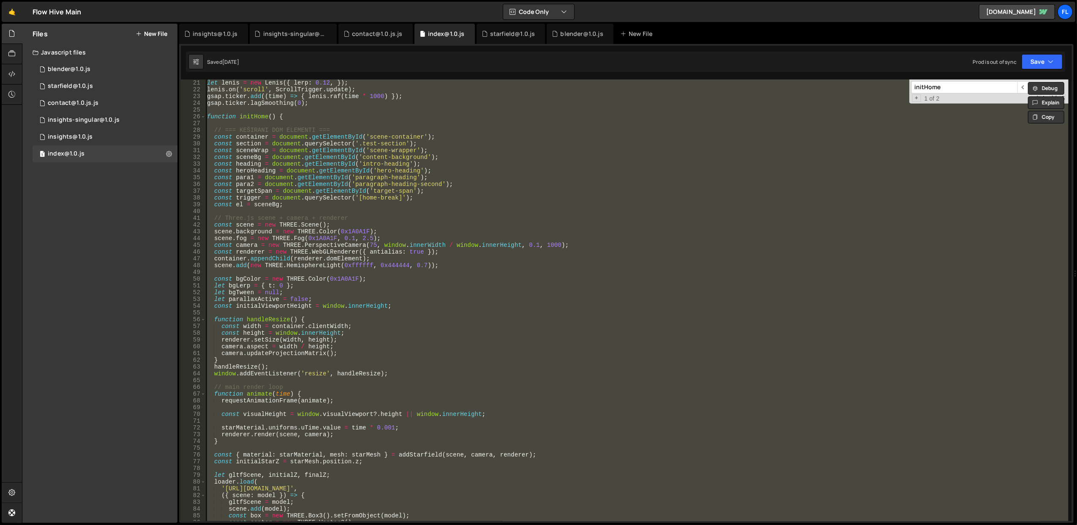
click at [450, 364] on div "let [PERSON_NAME] = new [PERSON_NAME] ({ lerp : 0.12 , }) ; [PERSON_NAME] . on …" at bounding box center [636, 306] width 863 height 455
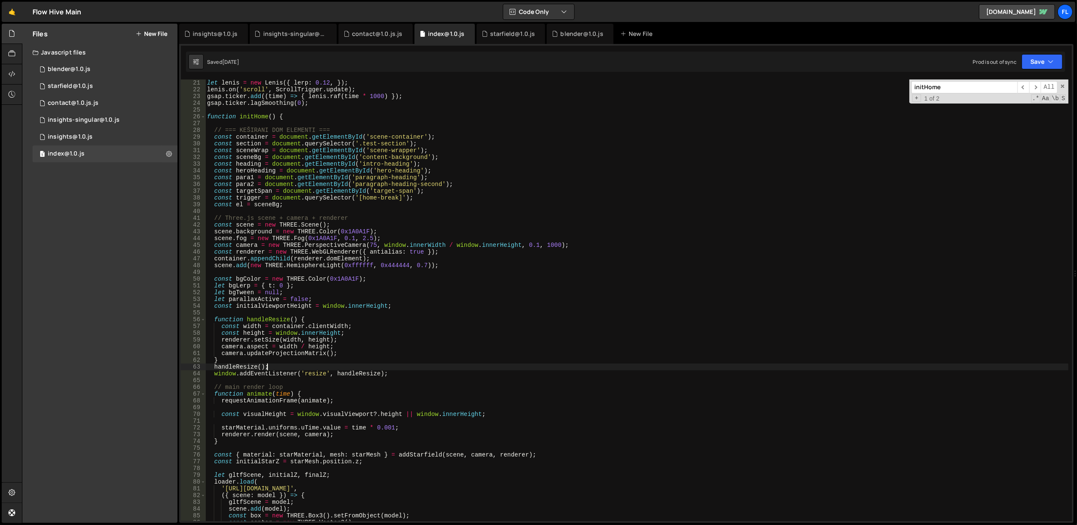
click at [450, 364] on div "let [PERSON_NAME] = new [PERSON_NAME] ({ lerp : 0.12 , }) ; [PERSON_NAME] . on …" at bounding box center [636, 306] width 863 height 455
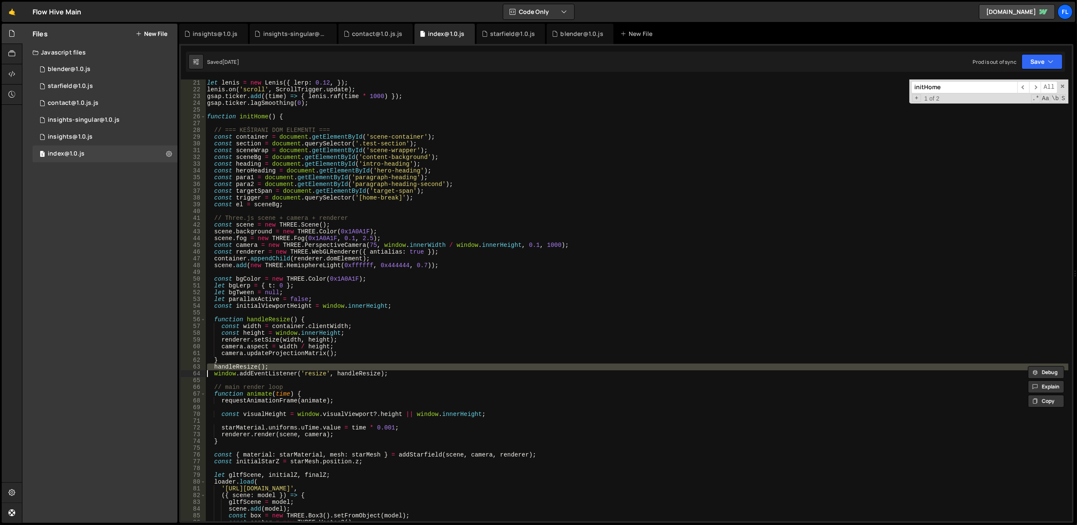
click at [450, 364] on div "let [PERSON_NAME] = new [PERSON_NAME] ({ lerp : 0.12 , }) ; [PERSON_NAME] . on …" at bounding box center [636, 306] width 863 height 455
click at [450, 364] on div "let [PERSON_NAME] = new [PERSON_NAME] ({ lerp : 0.12 , }) ; [PERSON_NAME] . on …" at bounding box center [636, 299] width 863 height 441
type textarea "handleResize();"
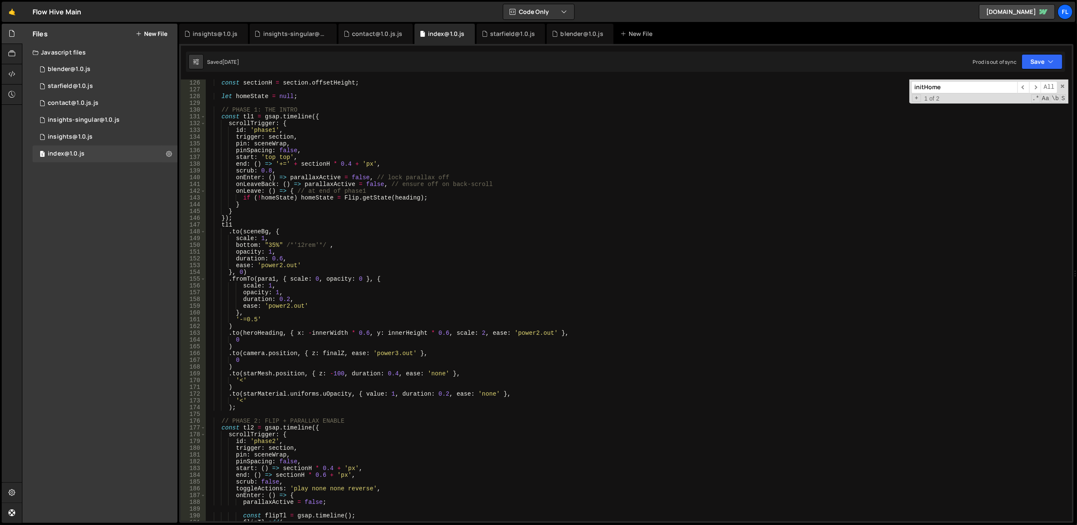
scroll to position [73297, 0]
